Goal: Task Accomplishment & Management: Manage account settings

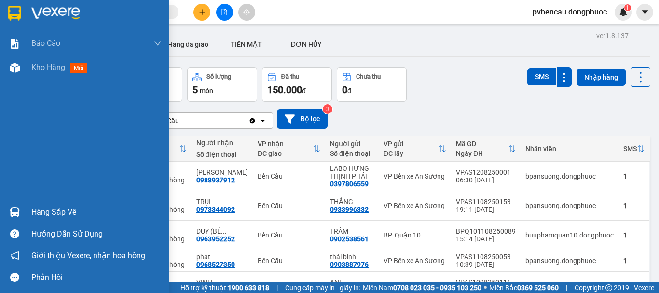
click at [12, 65] on img at bounding box center [15, 68] width 10 height 10
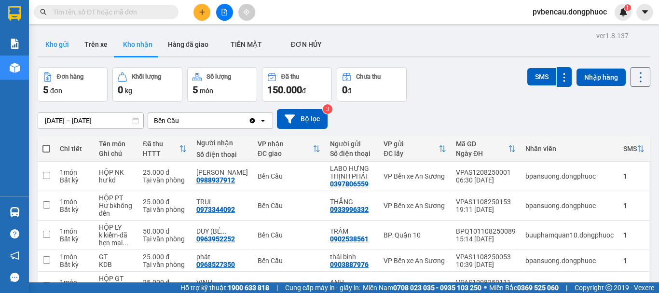
click at [50, 44] on button "Kho gửi" at bounding box center [57, 44] width 39 height 23
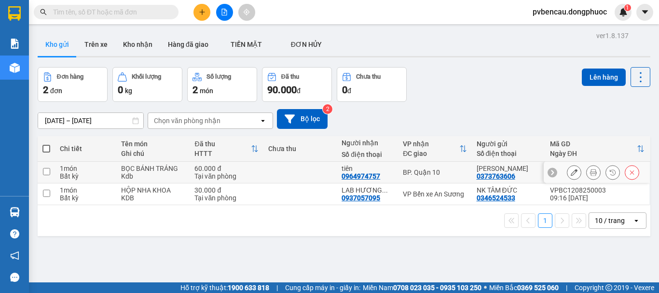
click at [150, 166] on div "BỌC BÁNH TRÁNG" at bounding box center [153, 169] width 64 height 8
checkbox input "true"
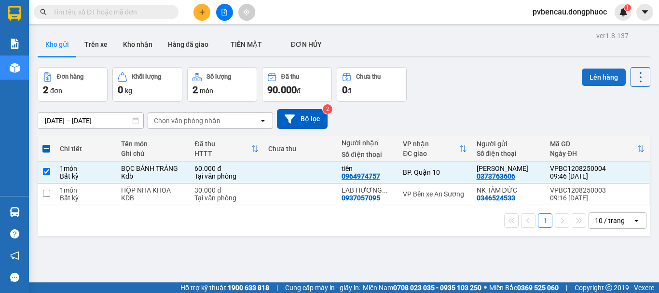
click at [592, 71] on button "Lên hàng" at bounding box center [604, 77] width 44 height 17
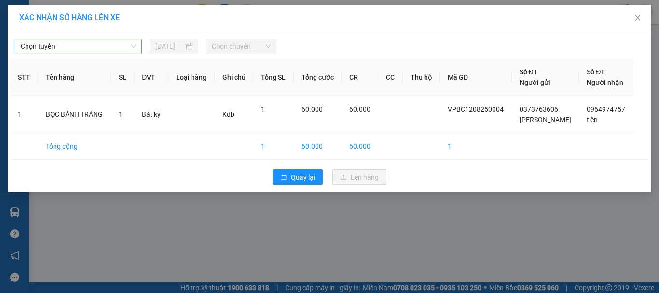
click at [79, 44] on span "Chọn tuyến" at bounding box center [78, 46] width 115 height 14
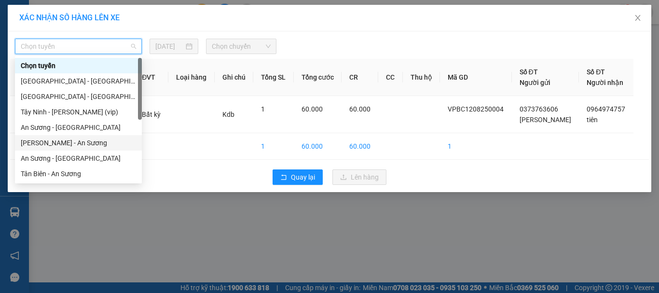
click at [56, 145] on div "[PERSON_NAME] - An Sương" at bounding box center [78, 142] width 115 height 11
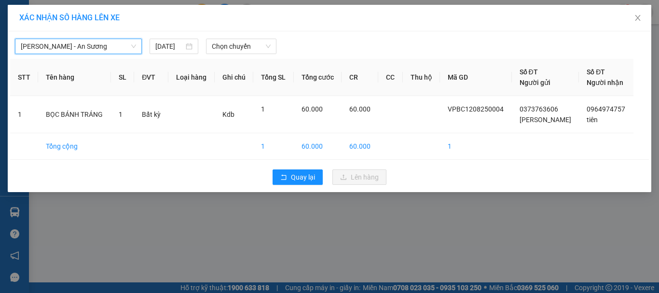
click at [110, 49] on span "[PERSON_NAME] - An Sương" at bounding box center [78, 46] width 115 height 14
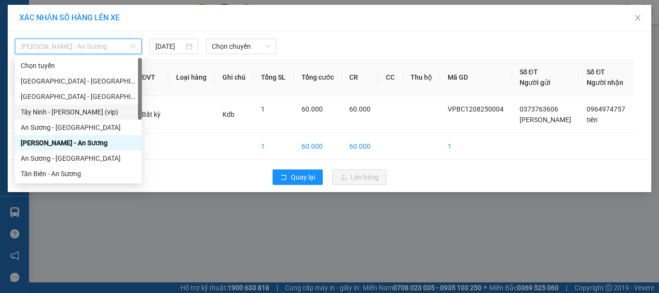
click at [78, 113] on div "Tây Ninh - [PERSON_NAME] (vip)" at bounding box center [78, 112] width 115 height 11
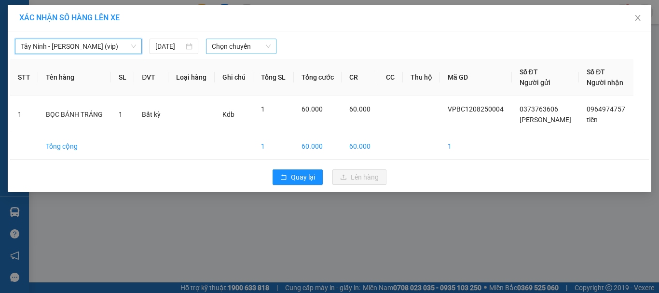
click at [233, 44] on span "Chọn chuyến" at bounding box center [241, 46] width 59 height 14
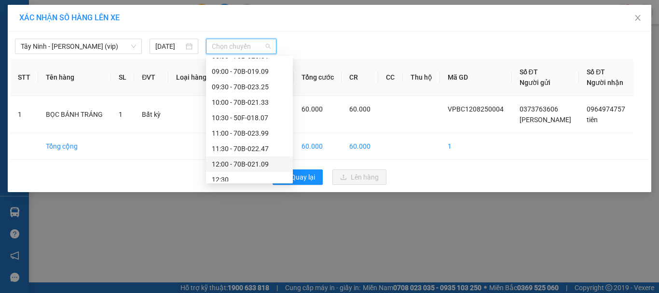
scroll to position [241, 0]
click at [264, 101] on div "09:30 - 70B-023.25" at bounding box center [249, 102] width 75 height 11
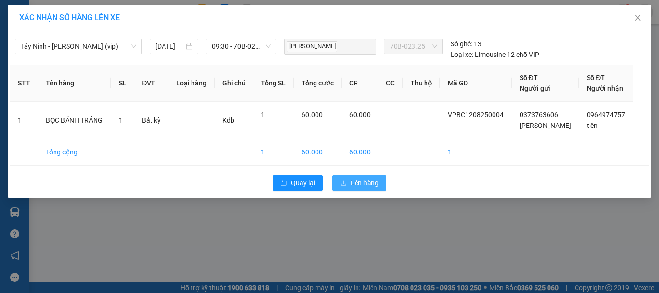
click at [357, 187] on span "Lên hàng" at bounding box center [365, 183] width 28 height 11
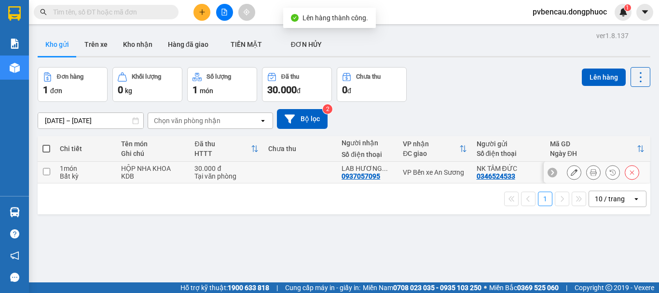
click at [116, 171] on td "HỘP NHA KHOA KDB" at bounding box center [152, 173] width 73 height 22
checkbox input "true"
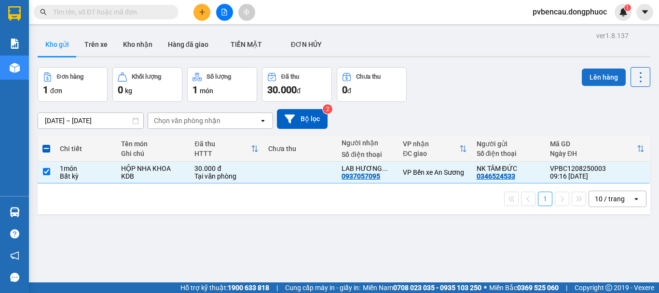
click at [595, 82] on button "Lên hàng" at bounding box center [604, 77] width 44 height 17
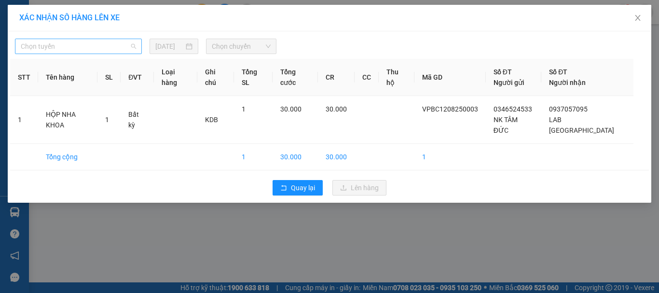
click at [66, 50] on span "Chọn tuyến" at bounding box center [78, 46] width 115 height 14
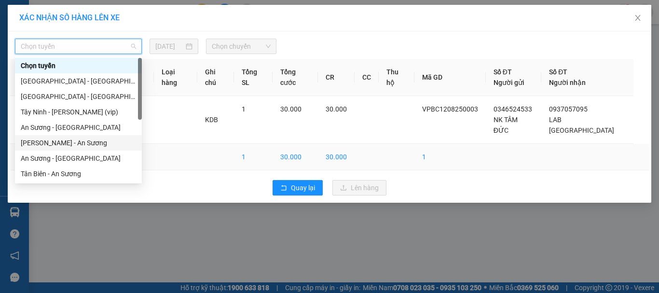
click at [56, 141] on div "[PERSON_NAME] - An Sương" at bounding box center [78, 142] width 115 height 11
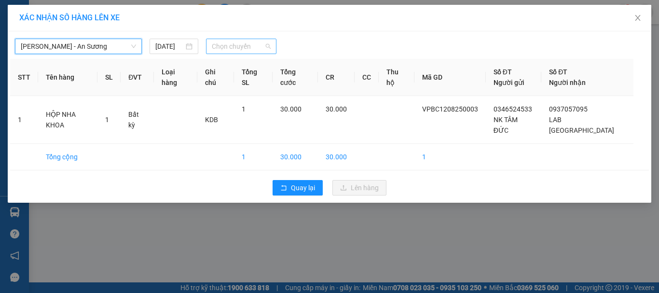
click at [258, 48] on span "Chọn chuyến" at bounding box center [241, 46] width 59 height 14
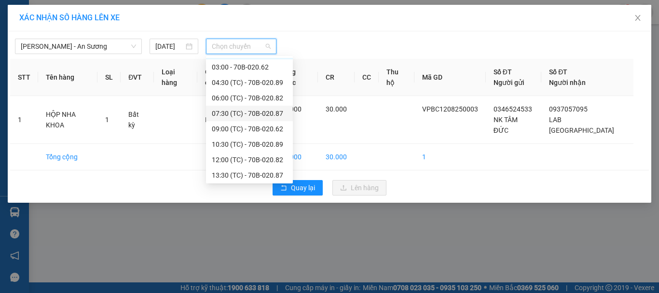
scroll to position [14, 0]
click at [256, 125] on div "09:00 (TC) - 70B-020.62" at bounding box center [249, 128] width 75 height 11
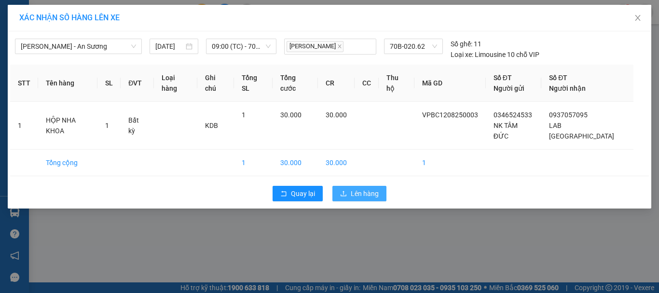
click at [360, 188] on span "Lên hàng" at bounding box center [365, 193] width 28 height 11
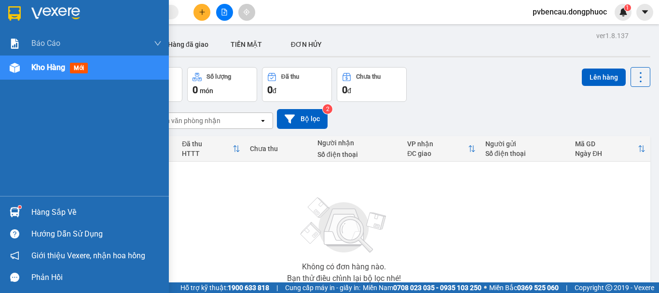
drag, startPoint x: 16, startPoint y: 207, endPoint x: 28, endPoint y: 209, distance: 12.2
click at [17, 207] on img at bounding box center [15, 212] width 10 height 10
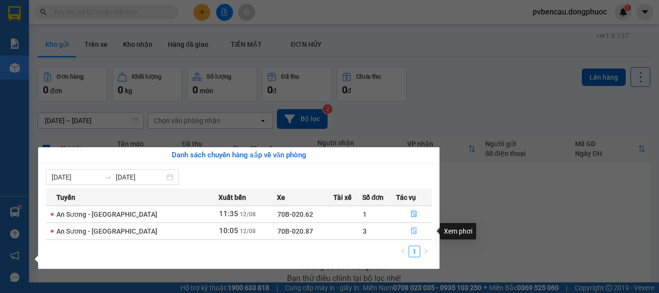
click at [414, 233] on icon "file-done" at bounding box center [414, 231] width 6 height 7
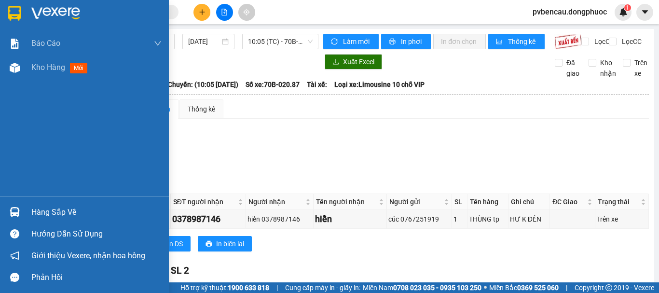
click at [19, 215] on img at bounding box center [15, 212] width 10 height 10
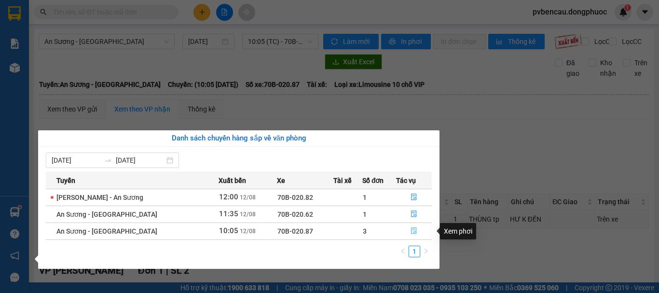
click at [411, 229] on icon "file-done" at bounding box center [414, 231] width 6 height 7
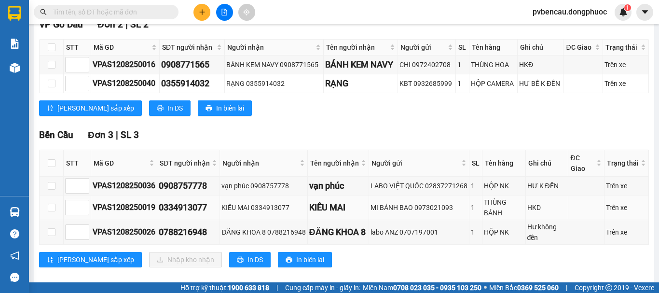
scroll to position [289, 0]
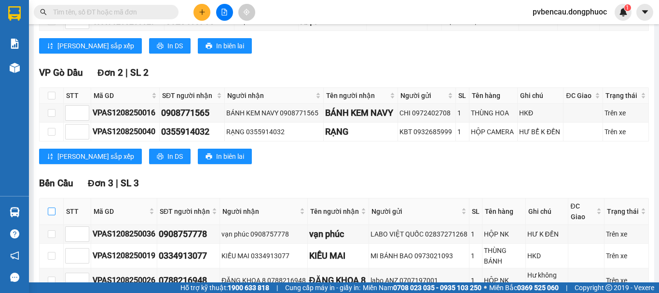
click at [53, 215] on input "checkbox" at bounding box center [52, 211] width 8 height 8
checkbox input "true"
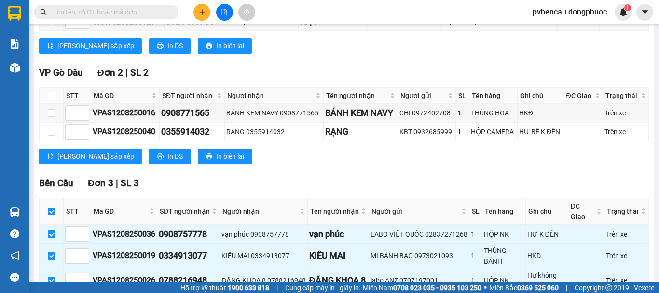
scroll to position [358, 0]
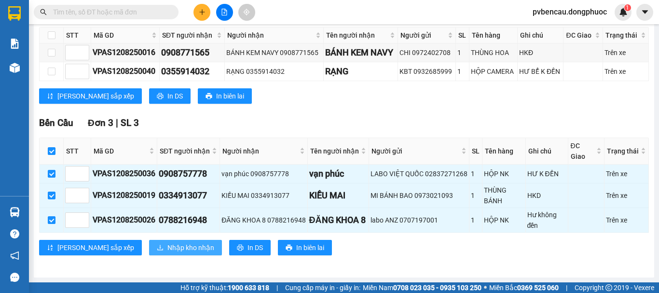
click at [167, 245] on span "Nhập kho nhận" at bounding box center [190, 247] width 47 height 11
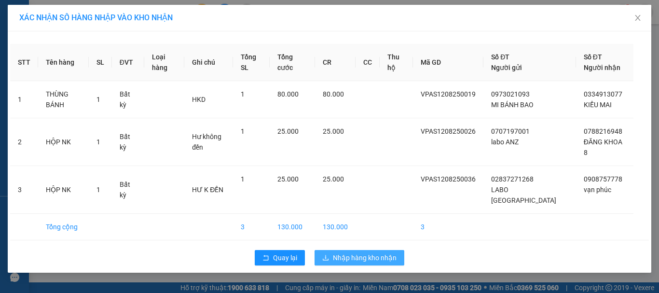
click at [348, 263] on button "Nhập hàng kho nhận" at bounding box center [360, 257] width 90 height 15
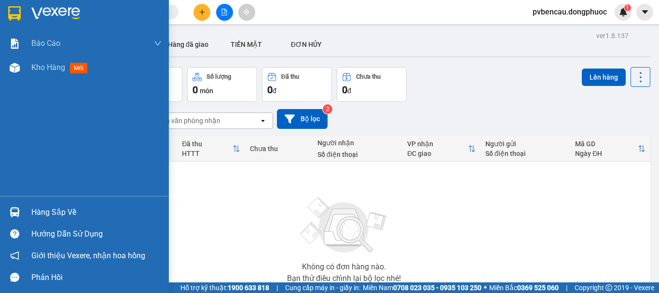
click at [19, 215] on img at bounding box center [15, 212] width 10 height 10
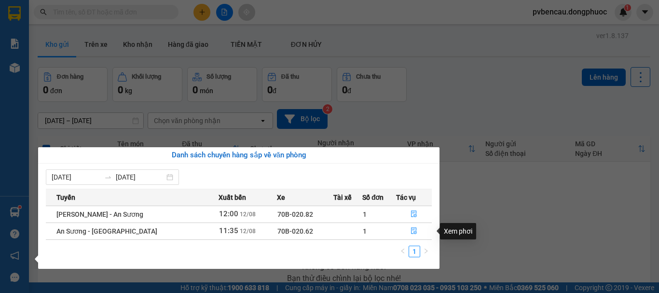
click at [495, 215] on section "Kết quả tìm kiếm ( 0 ) Bộ lọc No Data pvbencau.dongphuoc 1 Báo cáo Mẫu 1: Báo c…" at bounding box center [329, 146] width 659 height 293
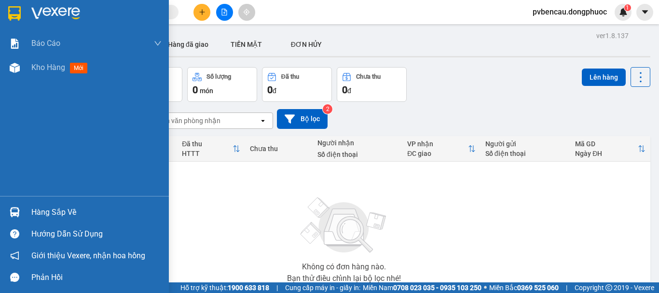
click at [0, 211] on div "Hàng sắp về" at bounding box center [84, 212] width 169 height 22
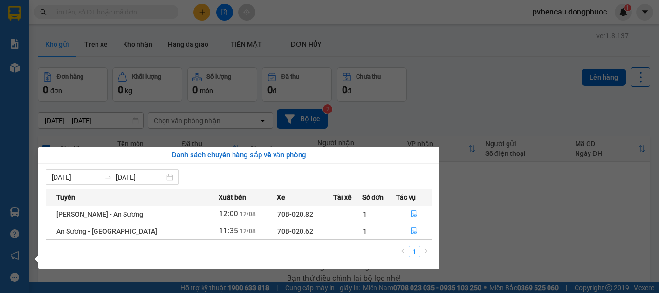
click at [554, 165] on section "Kết quả tìm kiếm ( 0 ) Bộ lọc No Data pvbencau.dongphuoc 1 Báo cáo Mẫu 1: Báo c…" at bounding box center [329, 146] width 659 height 293
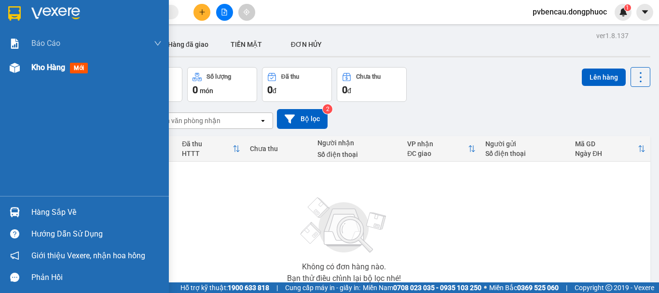
click at [23, 66] on div "Kho hàng mới" at bounding box center [84, 67] width 169 height 24
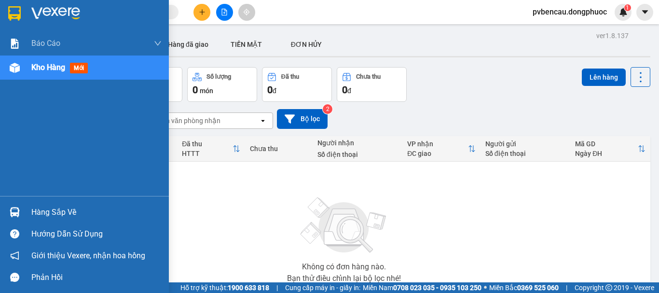
click at [17, 67] on img at bounding box center [15, 68] width 10 height 10
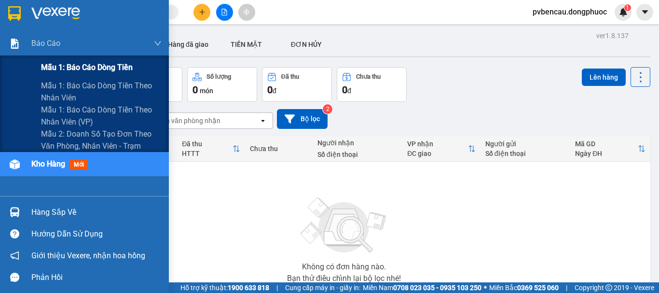
click at [69, 65] on span "Mẫu 1: Báo cáo dòng tiền" at bounding box center [87, 67] width 92 height 12
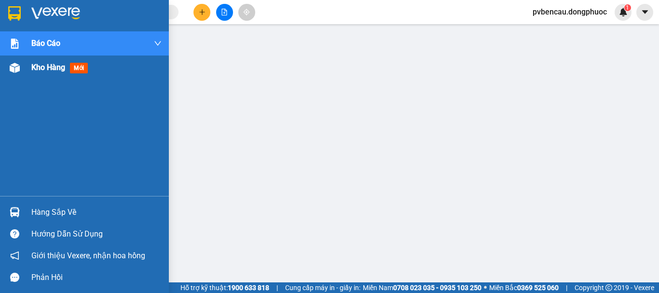
click at [48, 68] on span "Kho hàng" at bounding box center [48, 67] width 34 height 9
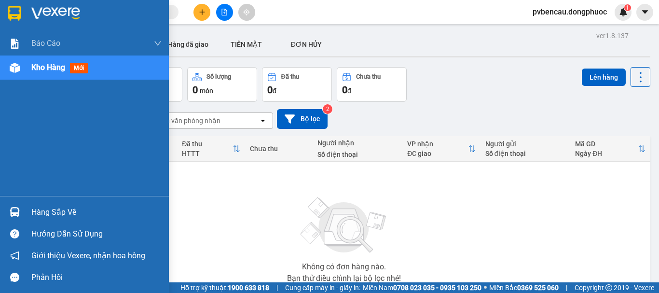
click at [16, 213] on img at bounding box center [15, 212] width 10 height 10
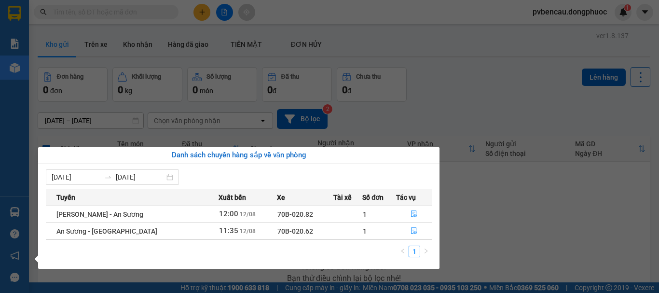
click at [514, 239] on section "Kết quả tìm kiếm ( 0 ) Bộ lọc No Data pvbencau.dongphuoc 1 Báo cáo Mẫu 1: Báo c…" at bounding box center [329, 146] width 659 height 293
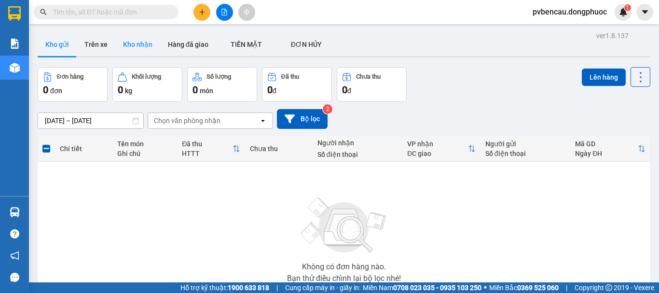
click at [124, 49] on button "Kho nhận" at bounding box center [137, 44] width 45 height 23
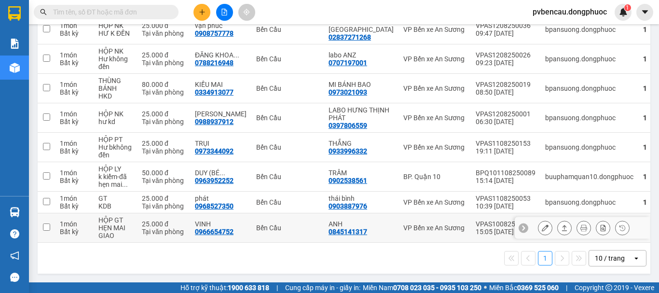
scroll to position [98, 0]
